Goal: Task Accomplishment & Management: Manage account settings

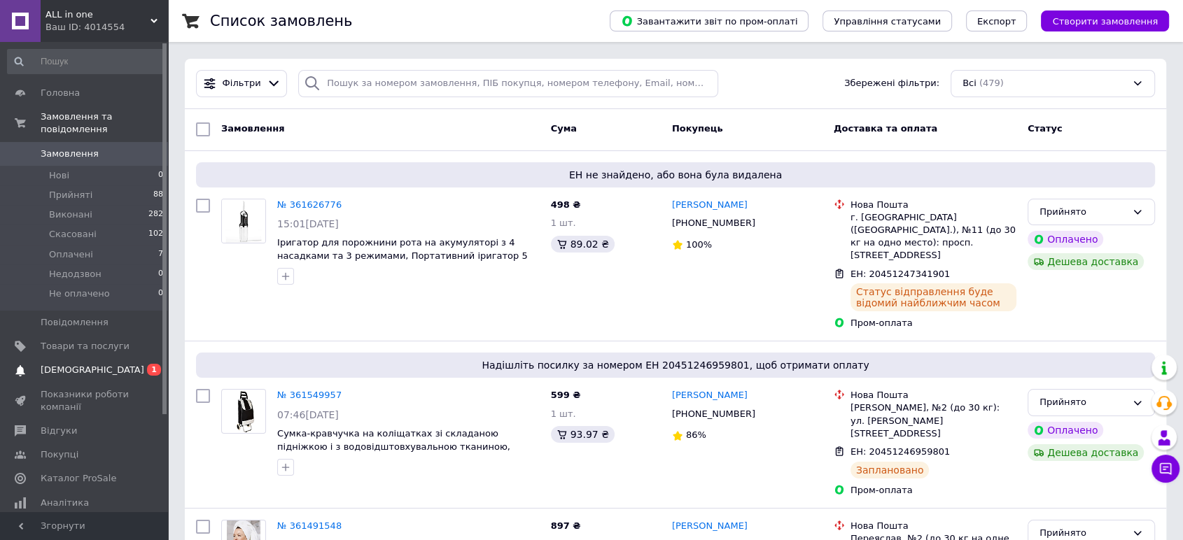
click at [97, 364] on span "[DEMOGRAPHIC_DATA]" at bounding box center [85, 370] width 89 height 13
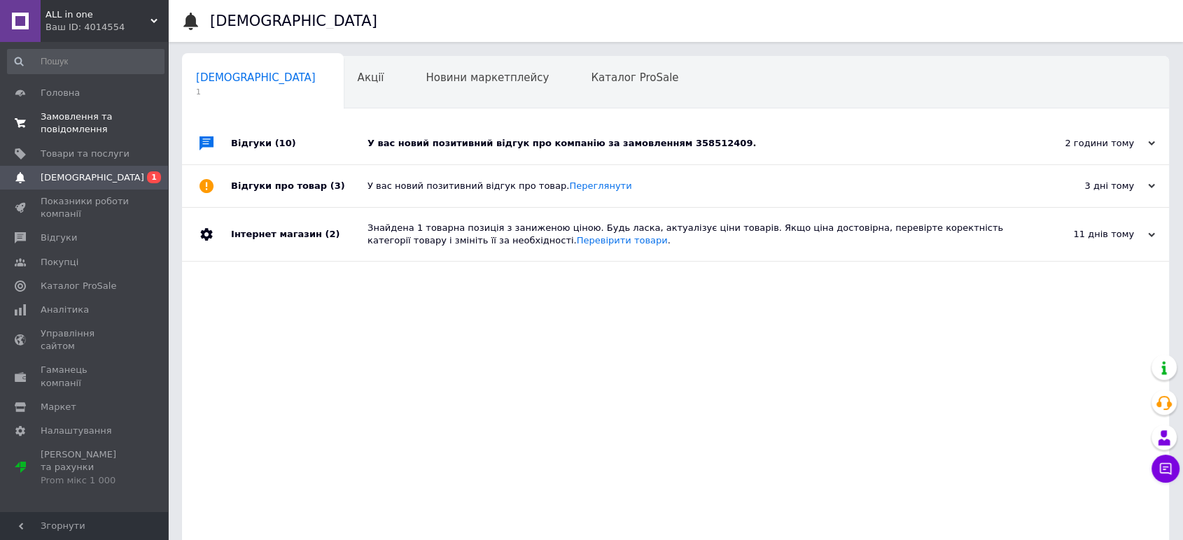
click at [78, 120] on span "Замовлення та повідомлення" at bounding box center [85, 123] width 89 height 25
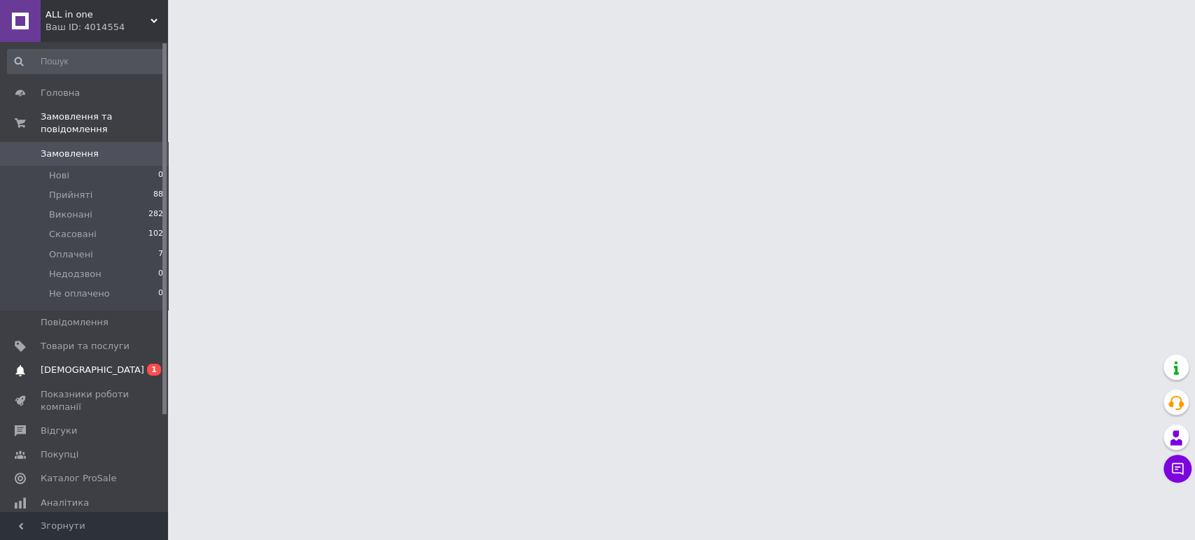
click at [60, 364] on span "[DEMOGRAPHIC_DATA]" at bounding box center [93, 370] width 104 height 13
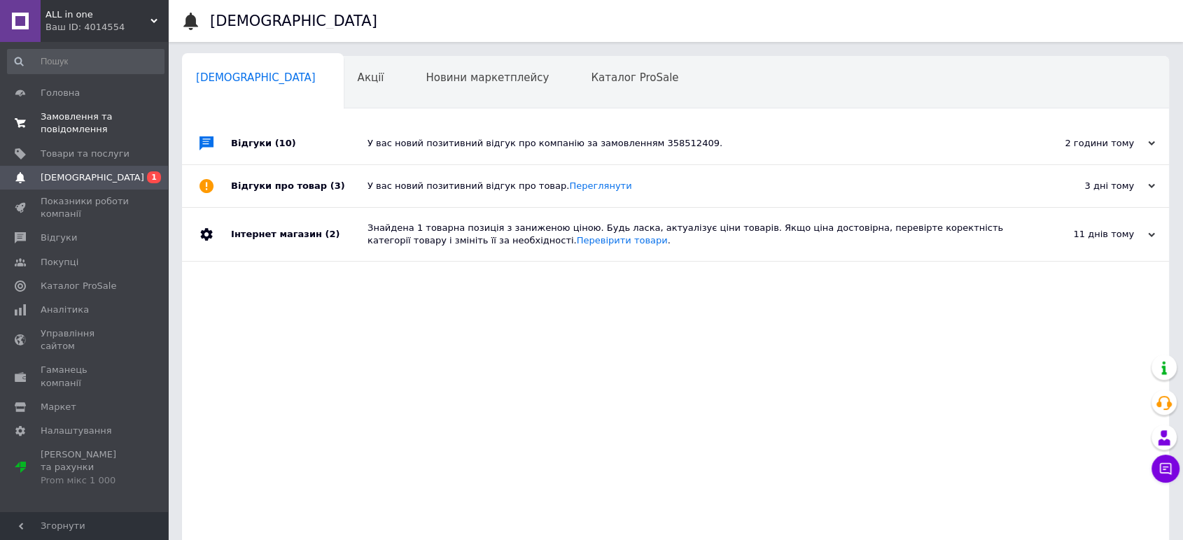
click at [59, 119] on span "Замовлення та повідомлення" at bounding box center [85, 123] width 89 height 25
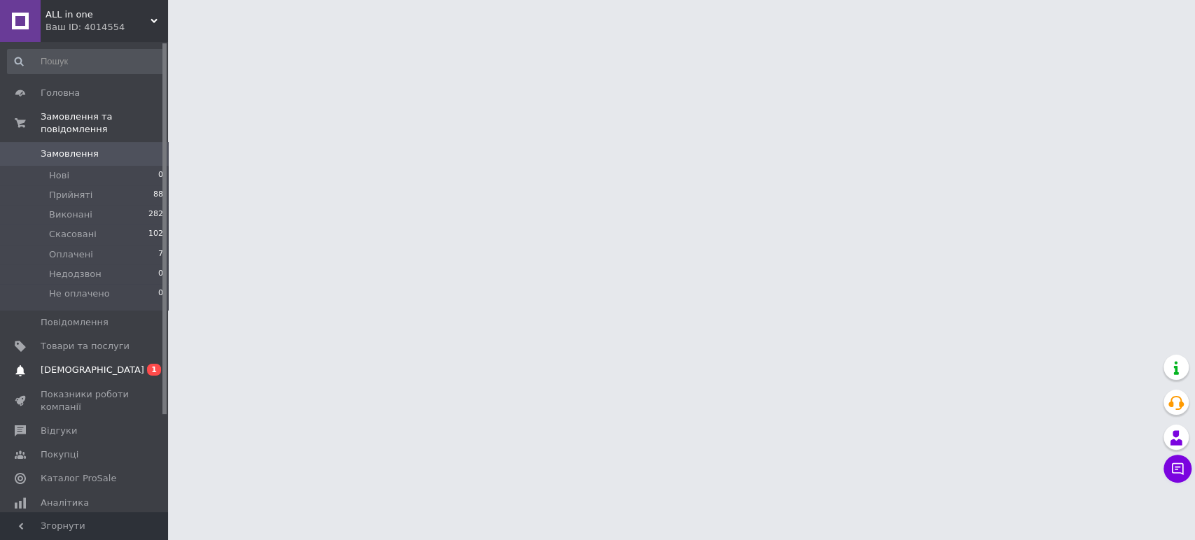
click at [102, 358] on link "Сповіщення 0 1" at bounding box center [85, 370] width 171 height 24
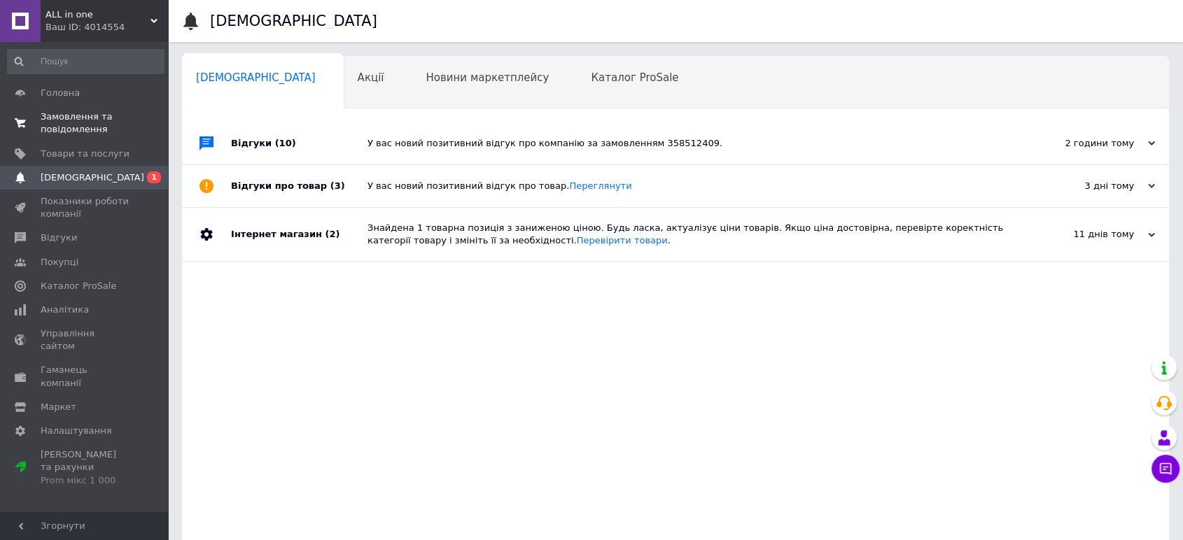
click at [44, 117] on span "Замовлення та повідомлення" at bounding box center [85, 123] width 89 height 25
